Goal: Find specific page/section: Find specific page/section

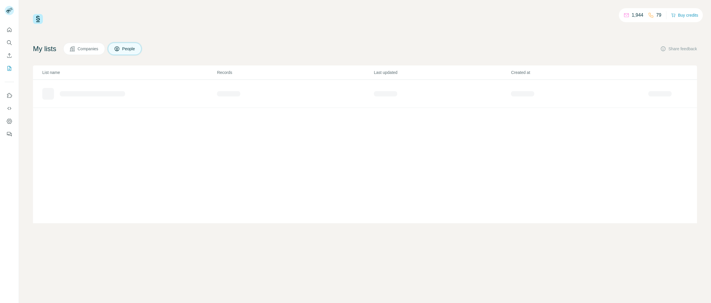
click at [206, 156] on div "List name Records Last updated Created at" at bounding box center [365, 144] width 664 height 158
click at [88, 47] on span "Companies" at bounding box center [88, 49] width 21 height 6
click at [7, 42] on icon "Search" at bounding box center [9, 42] width 4 height 4
